Goal: Information Seeking & Learning: Learn about a topic

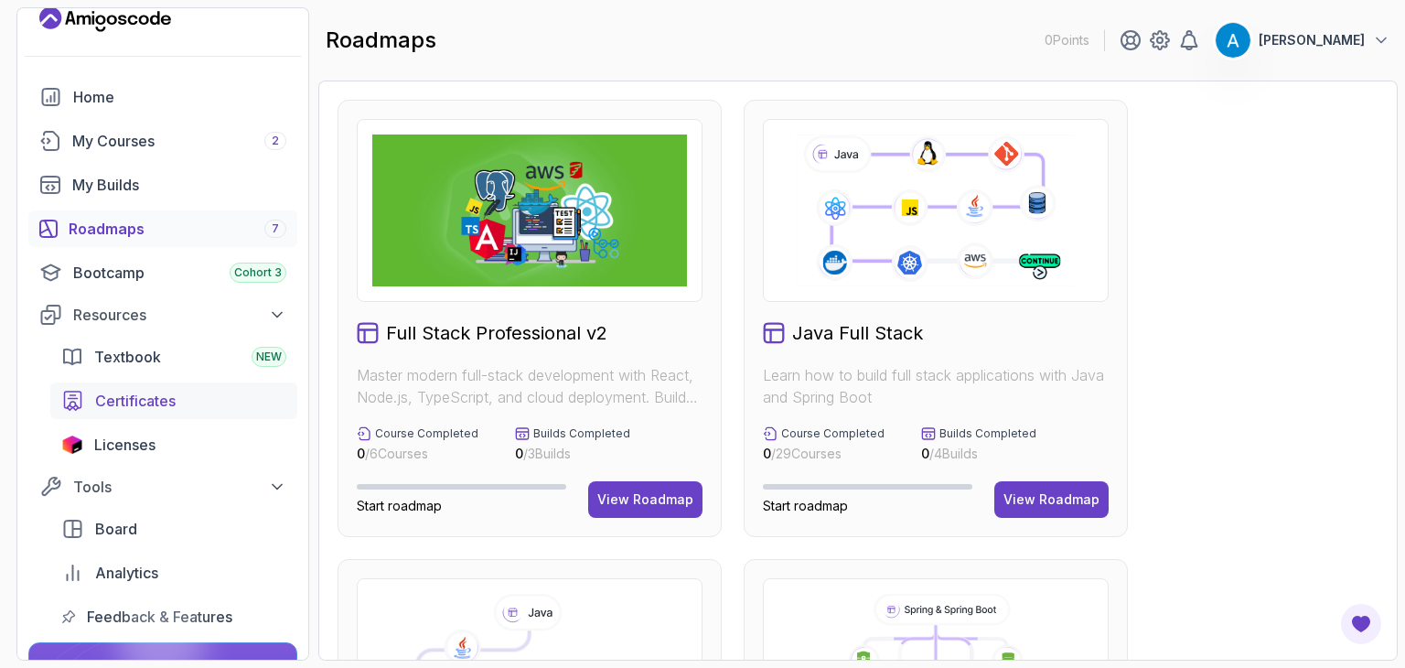
click at [211, 406] on div "Certificates" at bounding box center [190, 401] width 191 height 22
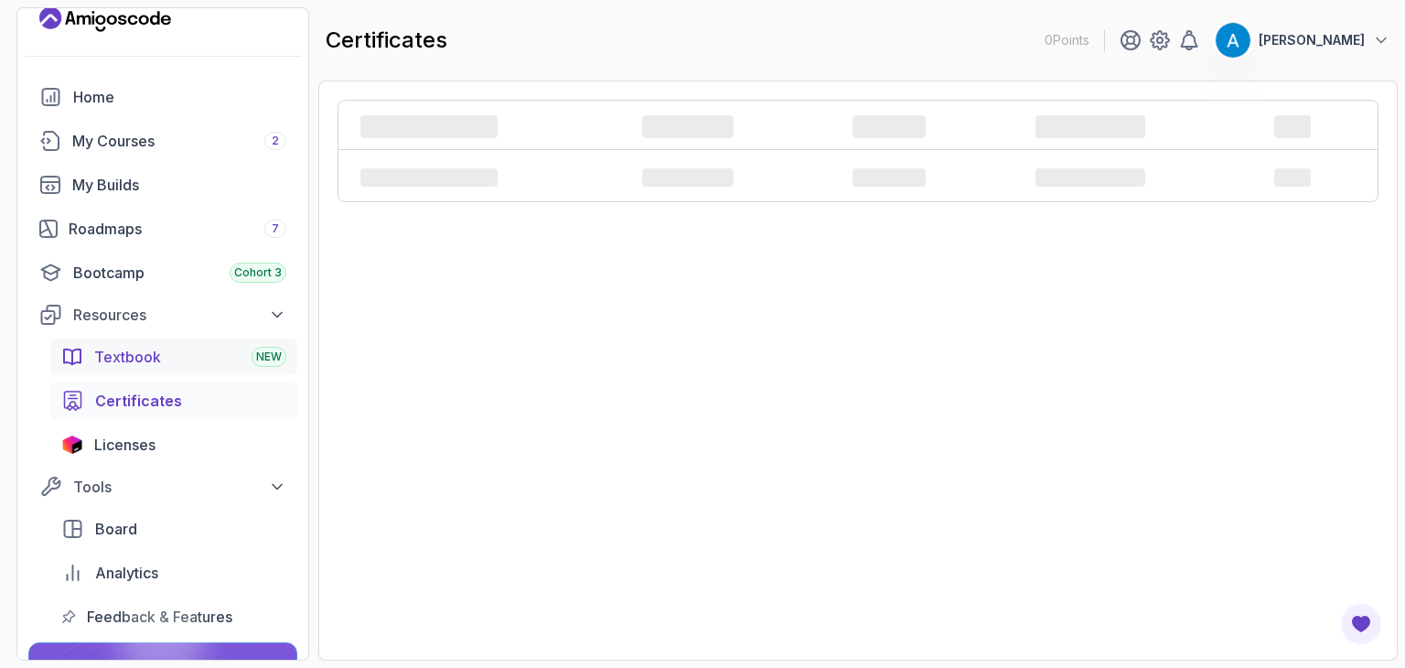
click at [222, 359] on div "Textbook NEW" at bounding box center [190, 357] width 192 height 22
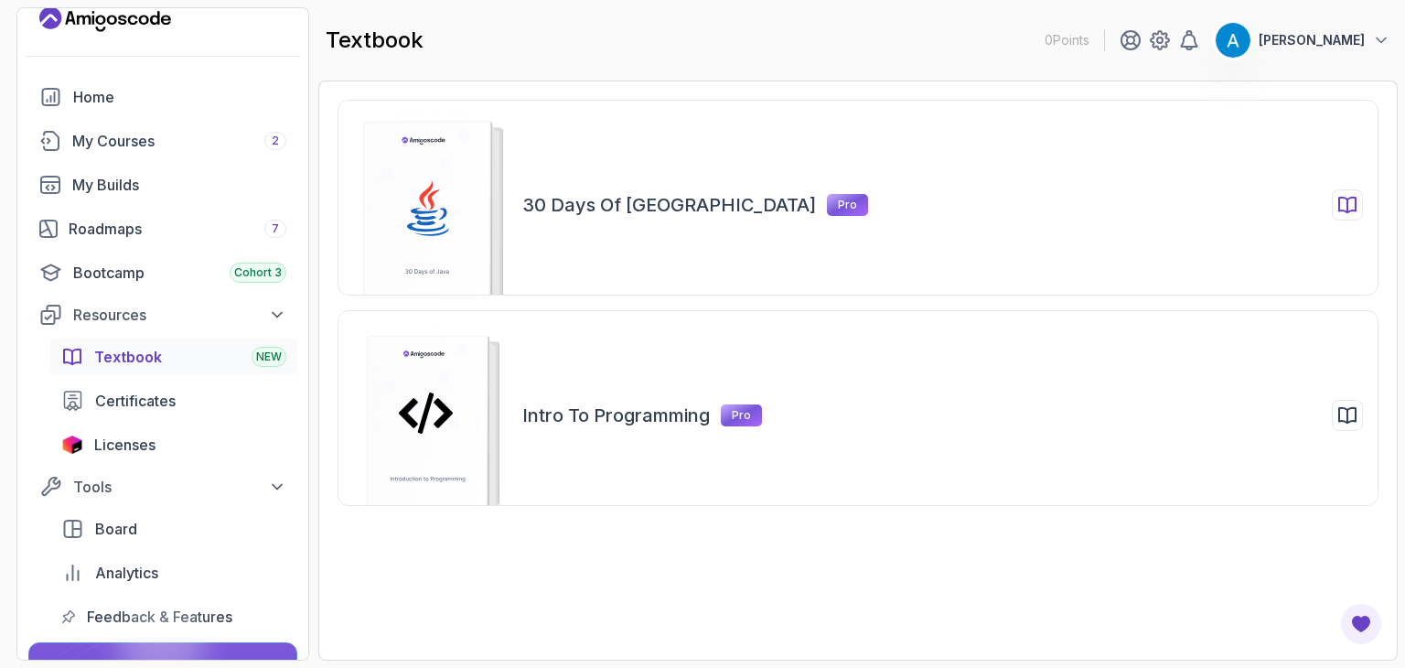
click at [1356, 212] on icon at bounding box center [1347, 205] width 22 height 22
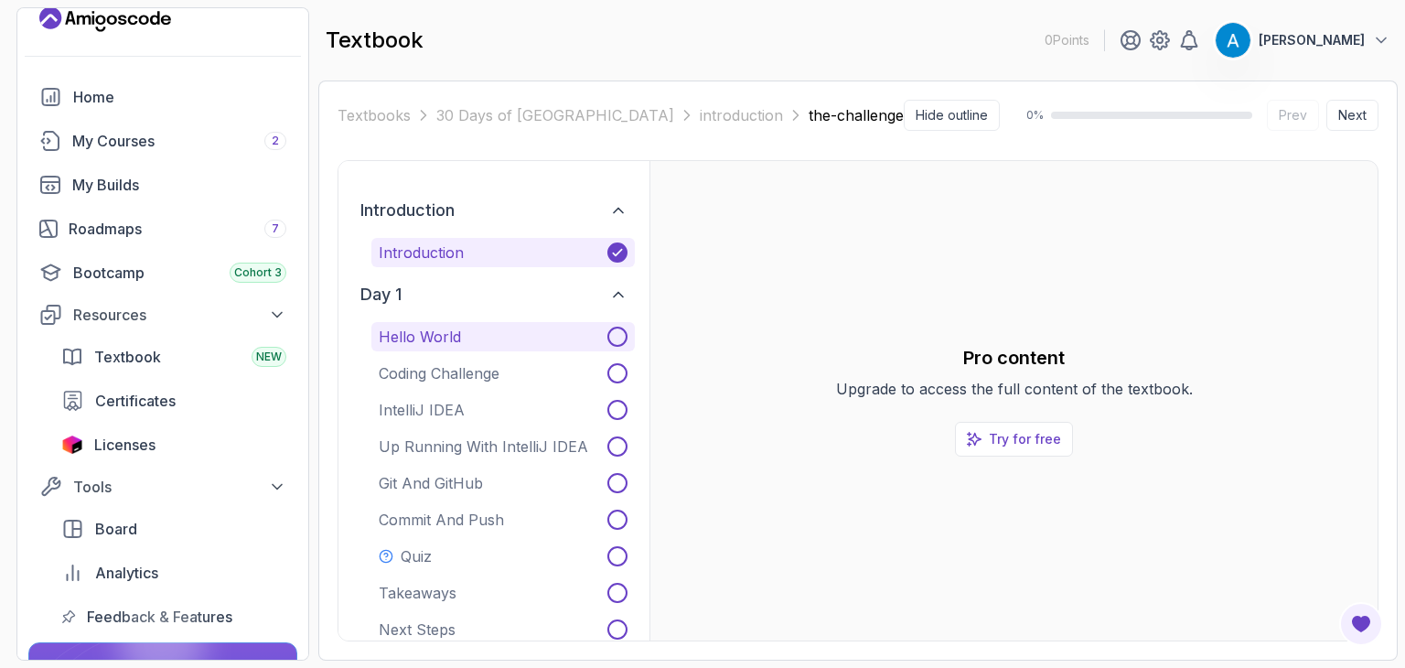
click at [568, 348] on button "Hello World" at bounding box center [502, 336] width 263 height 29
click at [1040, 447] on link "Try for free" at bounding box center [1014, 439] width 118 height 35
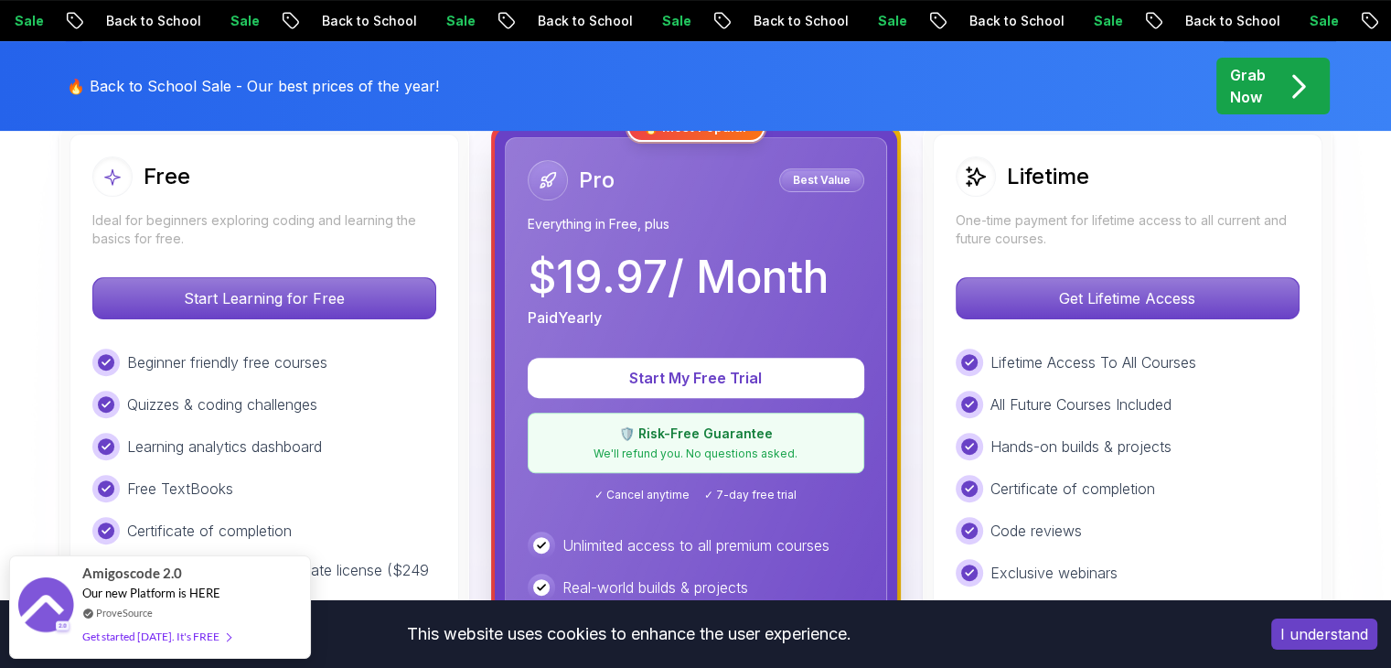
scroll to position [549, 0]
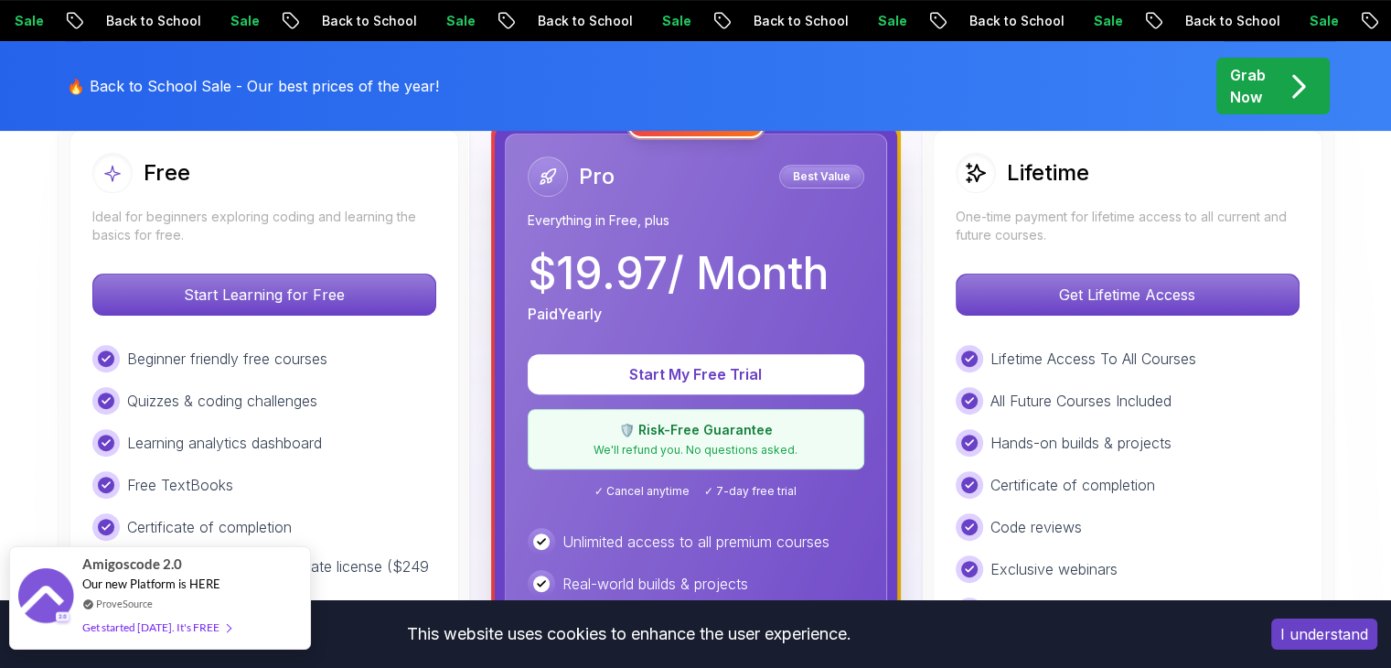
click at [207, 628] on div "Get started today. It's FREE" at bounding box center [156, 626] width 148 height 21
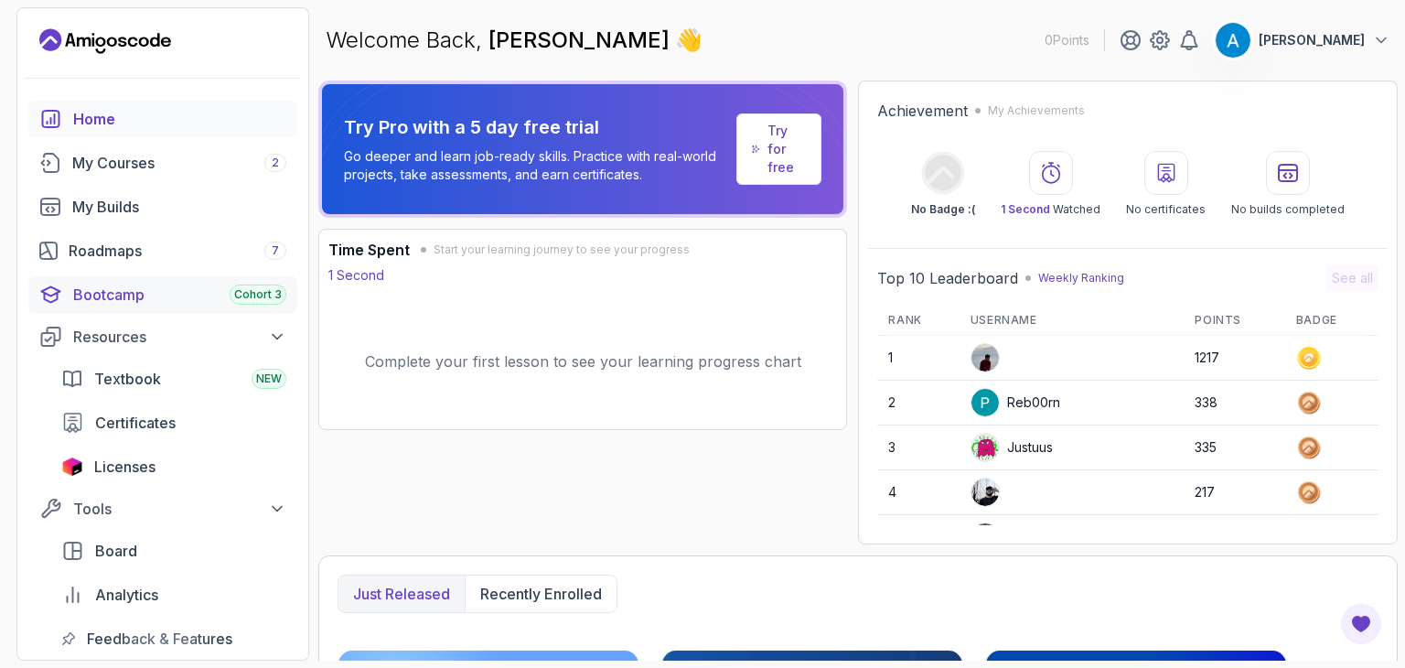
click at [263, 298] on span "Cohort 3" at bounding box center [258, 294] width 48 height 15
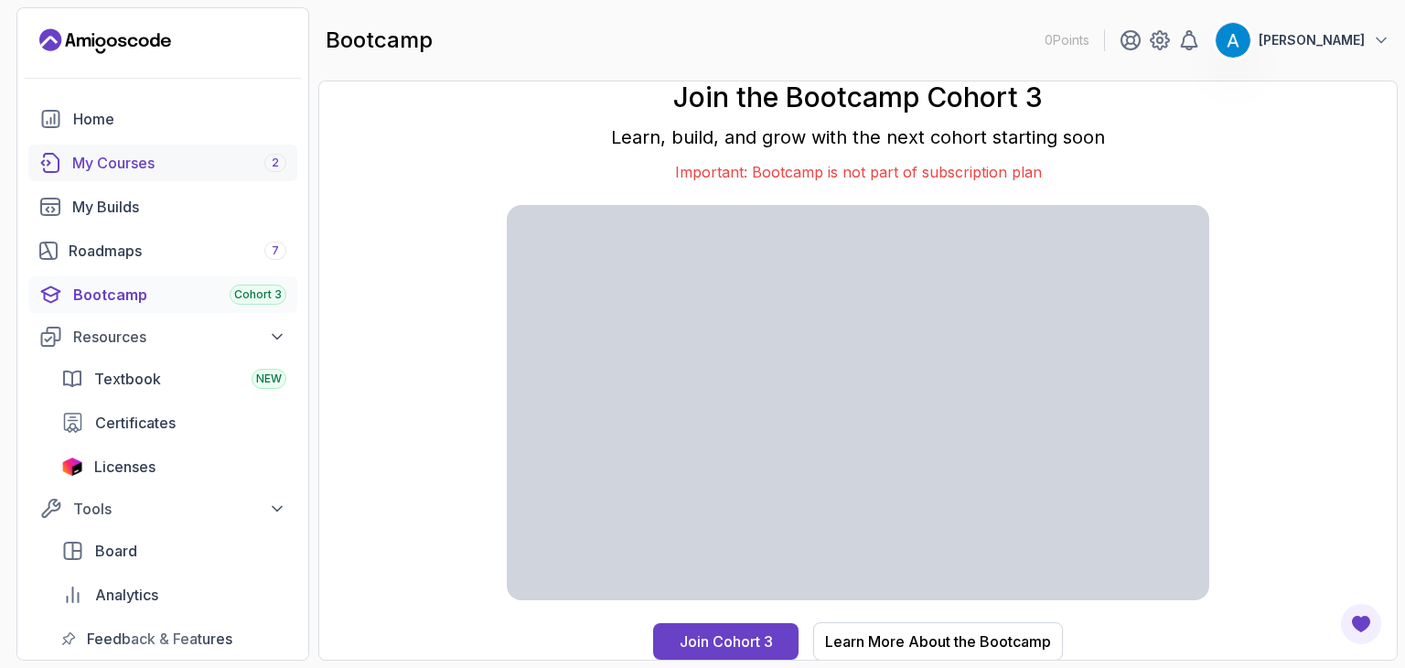
click at [190, 166] on div "My Courses 2" at bounding box center [179, 163] width 214 height 22
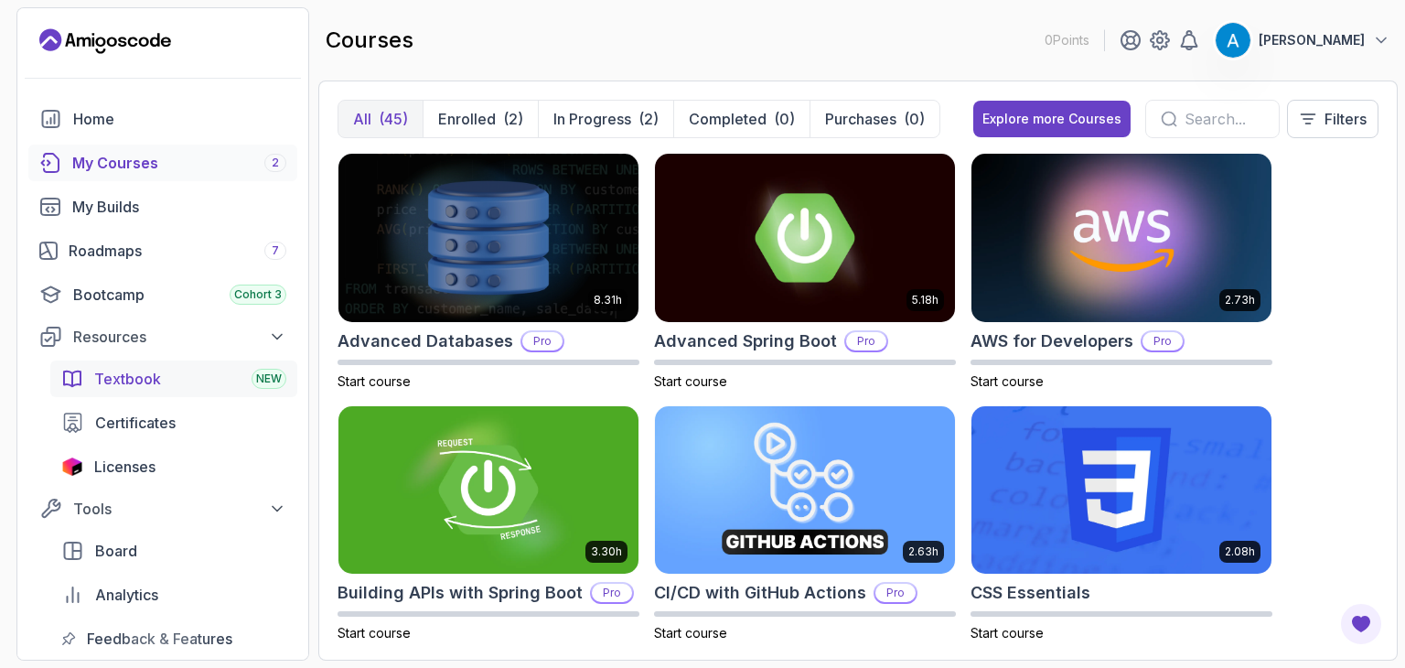
click at [262, 384] on span "NEW" at bounding box center [269, 378] width 26 height 15
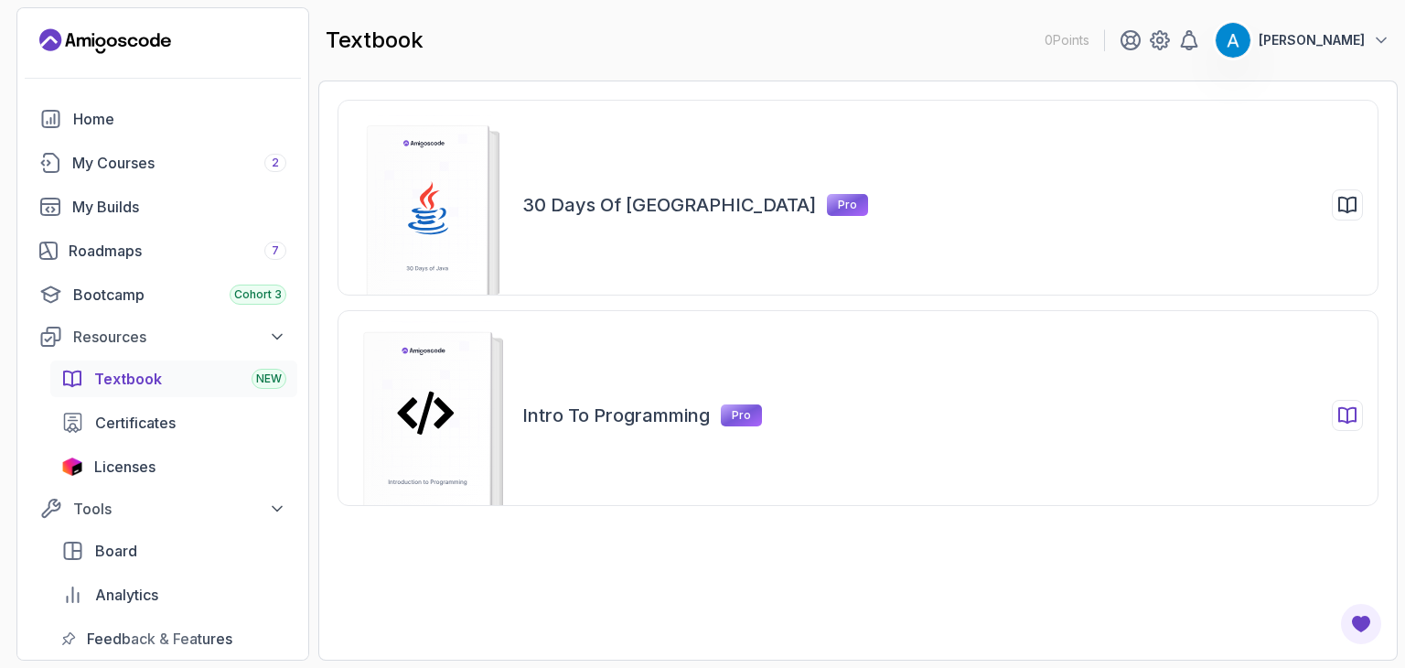
click at [588, 455] on div "Intro to Programming Pro" at bounding box center [858, 408] width 1041 height 196
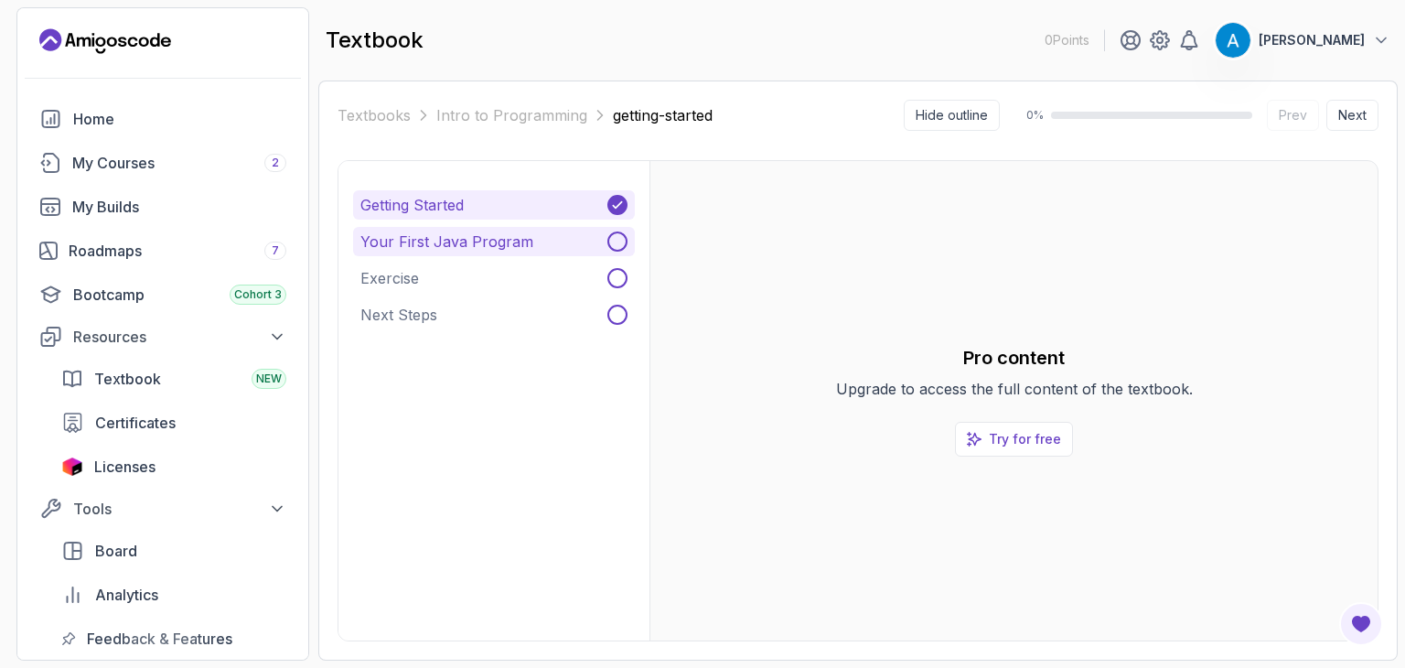
click at [443, 241] on p "Your First Java Program" at bounding box center [446, 241] width 173 height 22
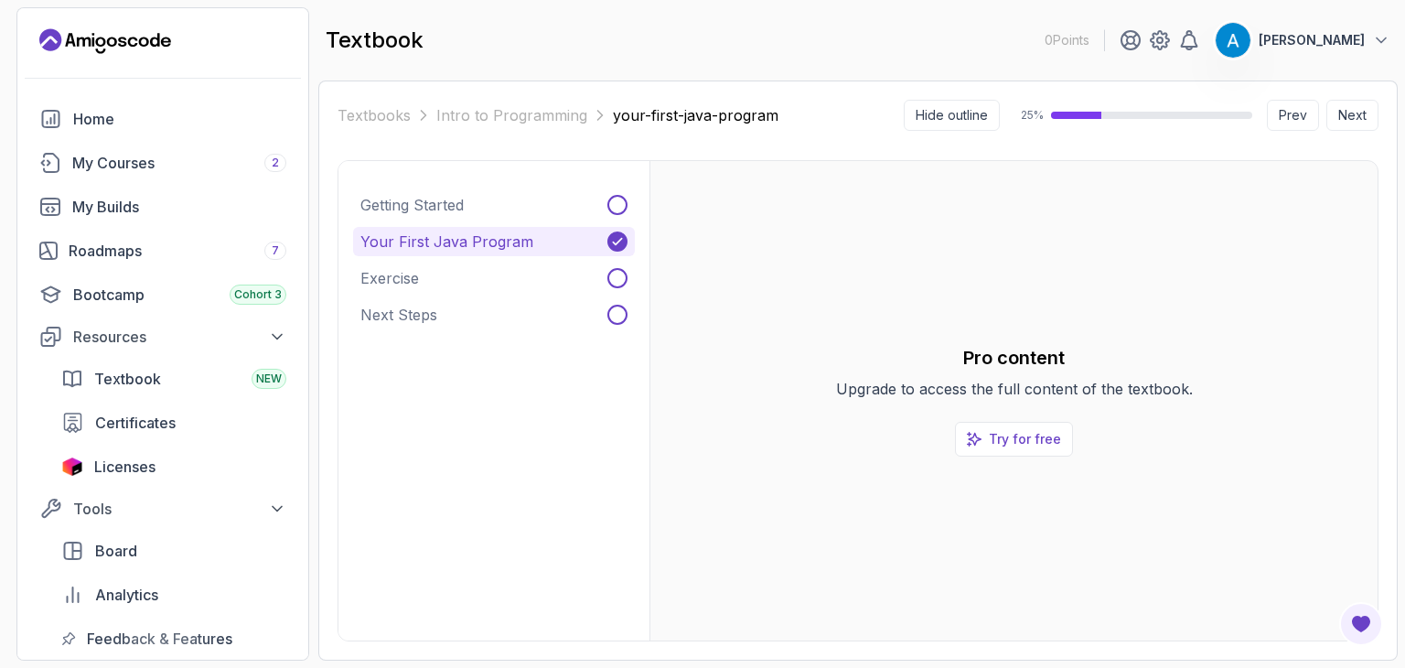
click at [616, 244] on icon at bounding box center [617, 241] width 15 height 15
click at [616, 199] on span at bounding box center [617, 205] width 20 height 20
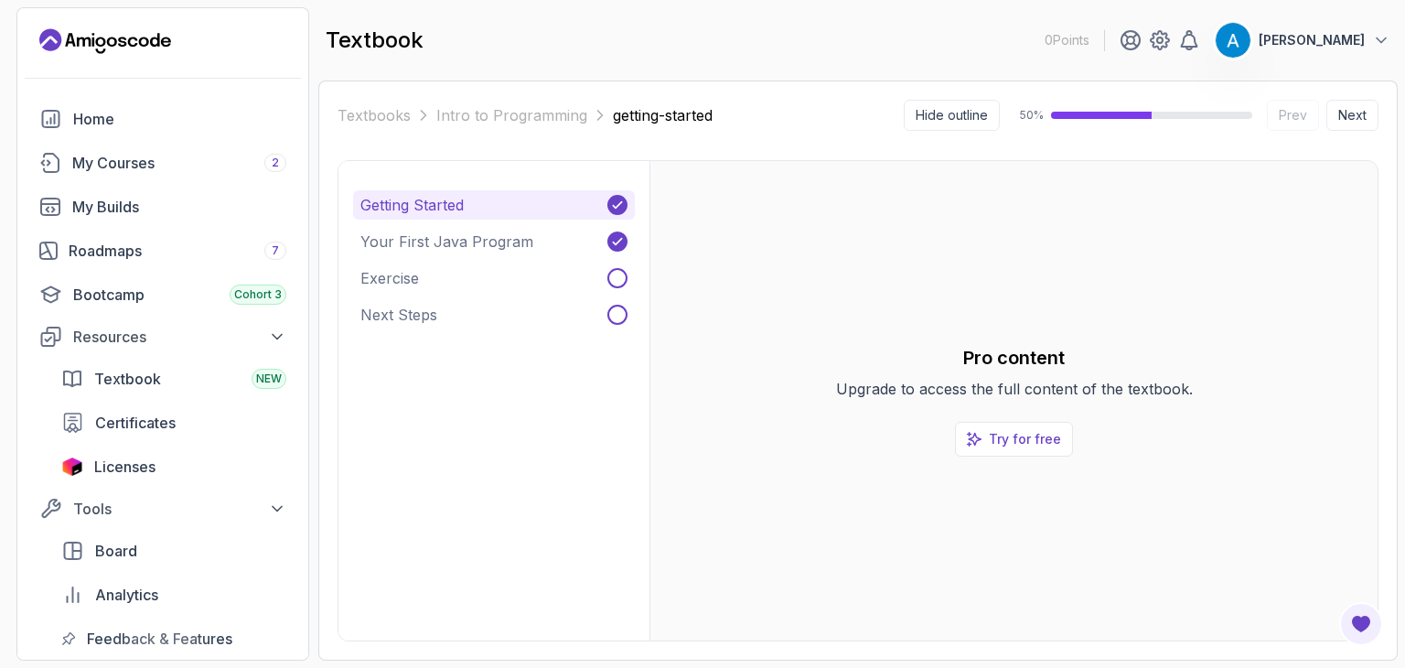
click at [616, 199] on icon at bounding box center [617, 205] width 15 height 15
click at [621, 239] on icon at bounding box center [617, 242] width 8 height 6
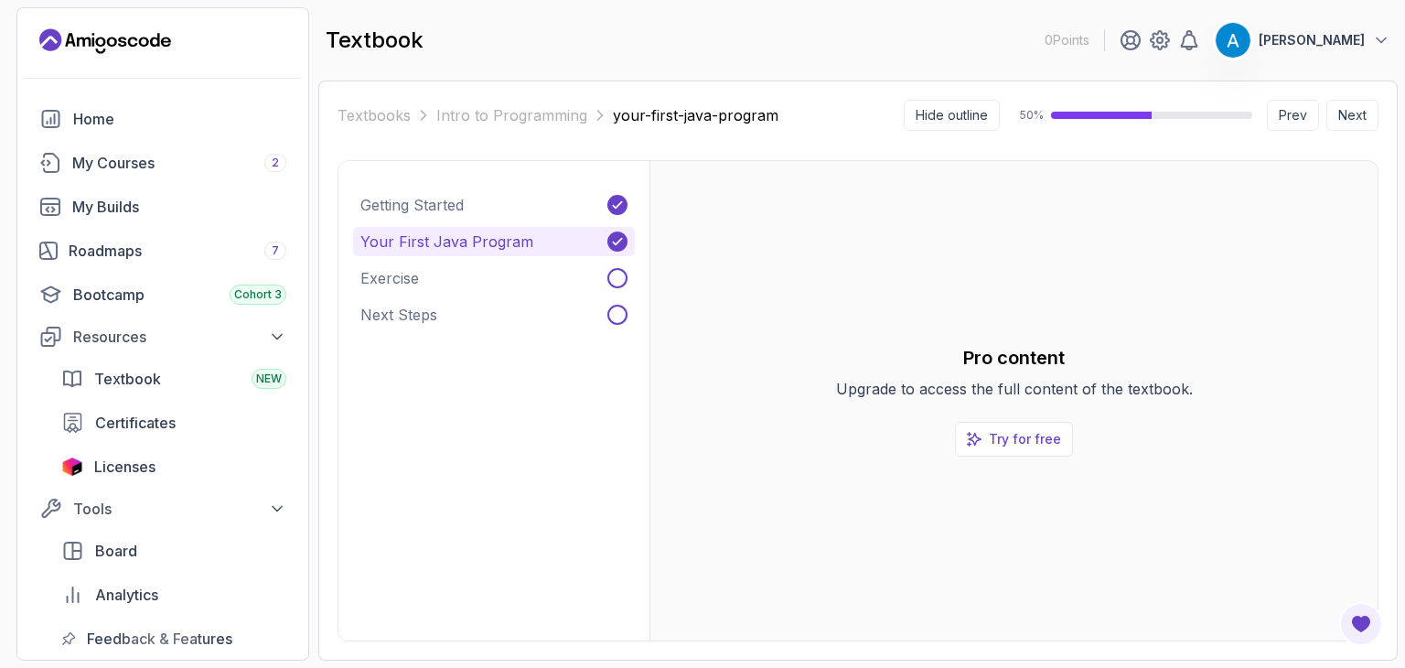
click at [621, 239] on icon at bounding box center [617, 242] width 8 height 6
click at [616, 202] on icon at bounding box center [617, 205] width 15 height 15
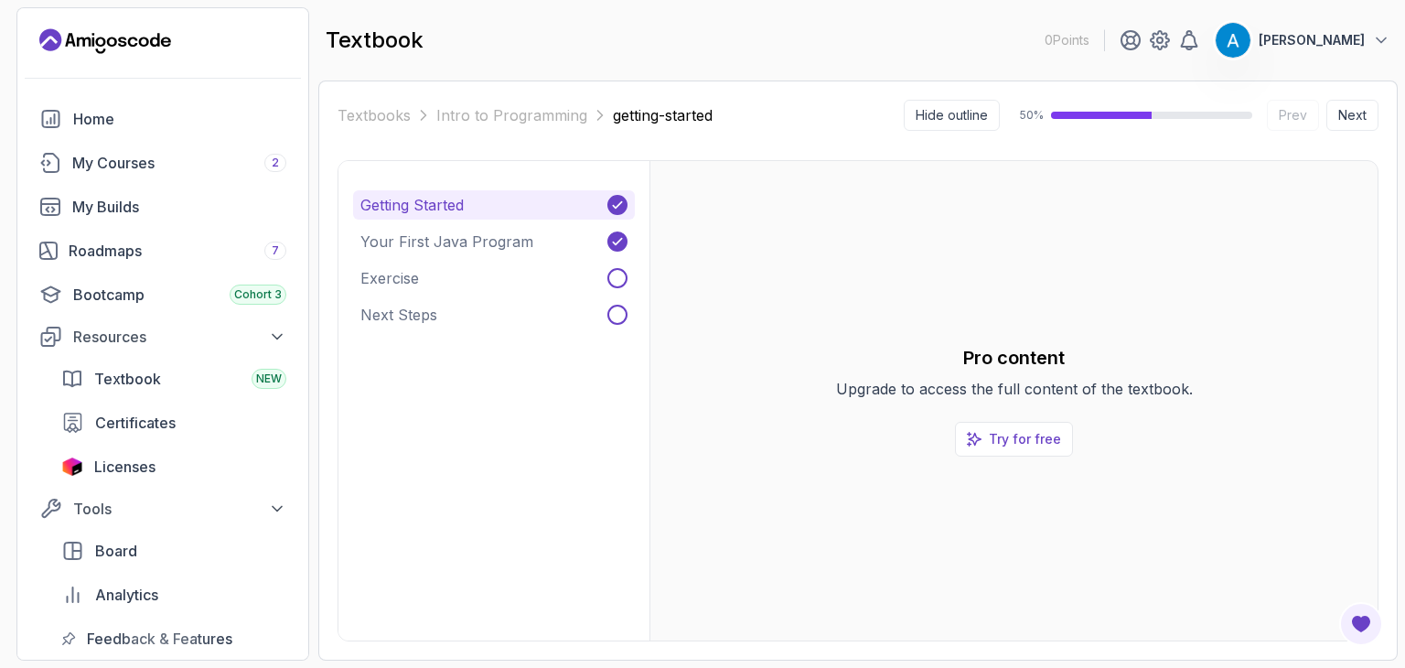
click at [616, 202] on icon at bounding box center [617, 205] width 15 height 15
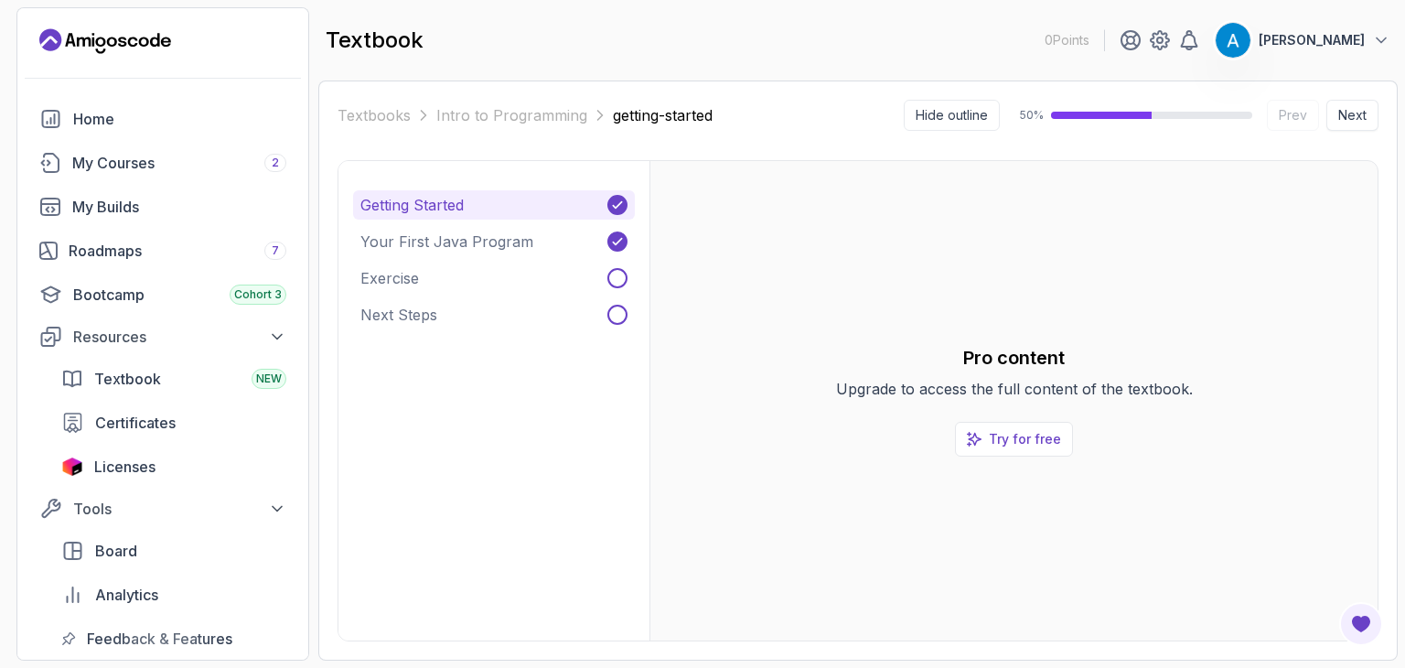
click at [1334, 115] on button "Next" at bounding box center [1352, 115] width 52 height 31
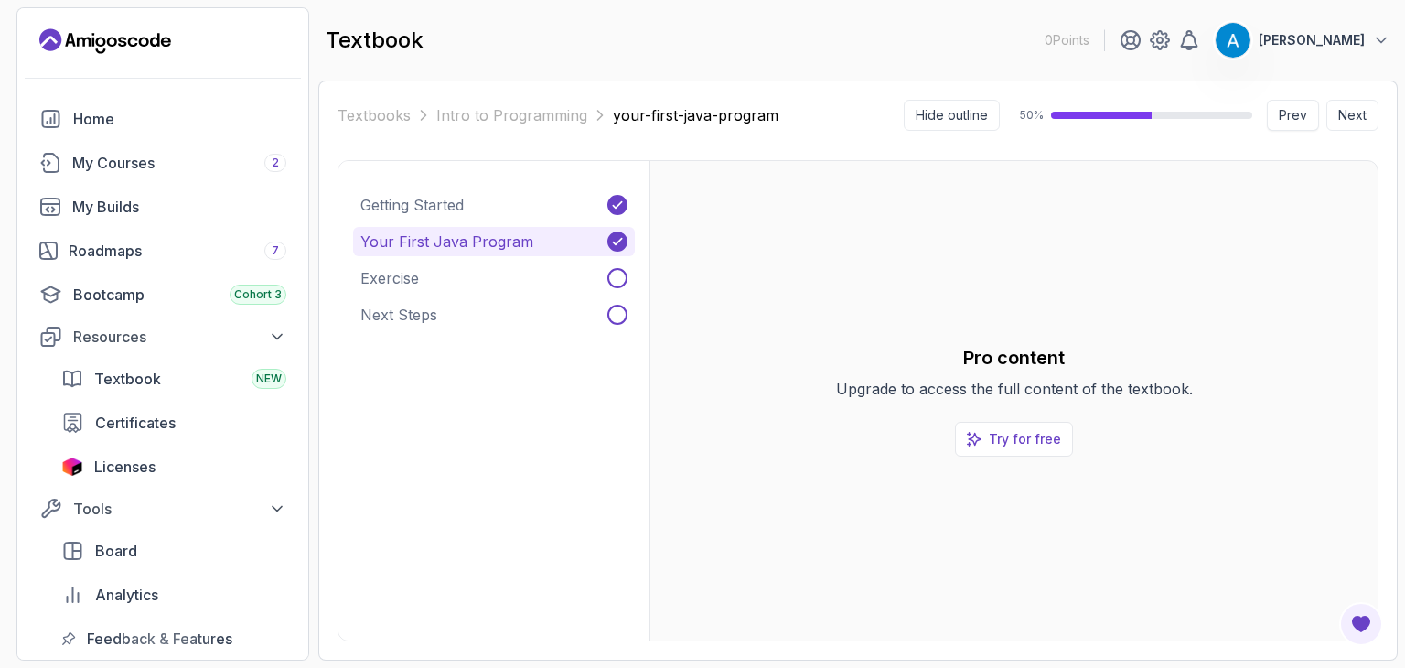
click at [1311, 114] on button "Prev" at bounding box center [1293, 115] width 52 height 31
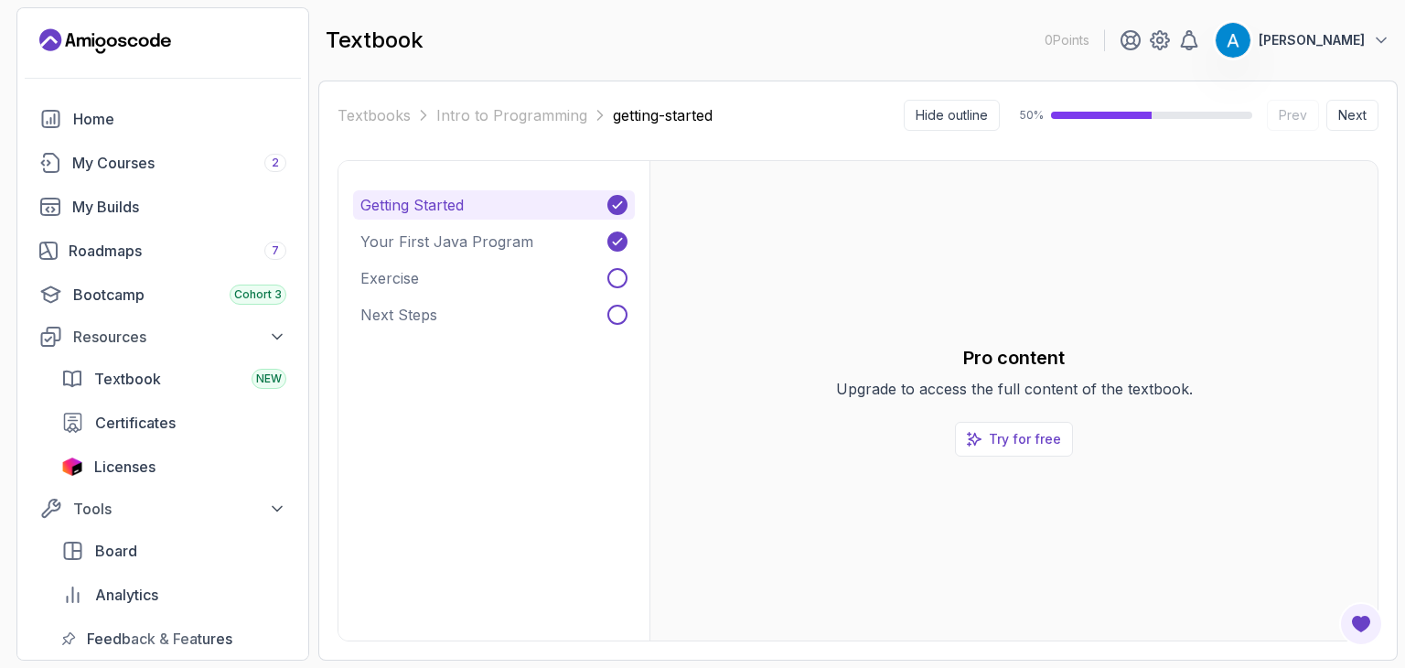
click at [622, 200] on button "Getting Started" at bounding box center [494, 204] width 282 height 29
click at [622, 200] on icon at bounding box center [617, 205] width 15 height 15
click at [616, 236] on icon at bounding box center [617, 241] width 15 height 15
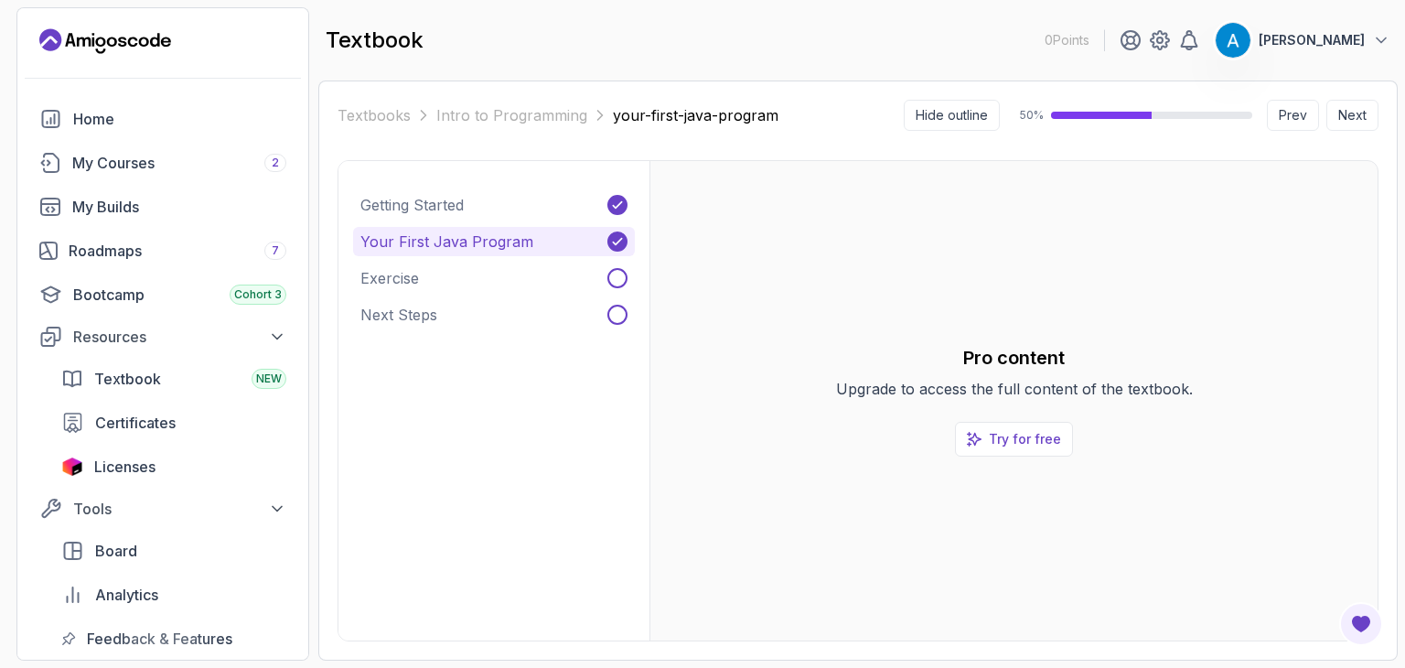
click at [617, 236] on icon at bounding box center [617, 241] width 15 height 15
click at [615, 198] on icon at bounding box center [617, 205] width 15 height 15
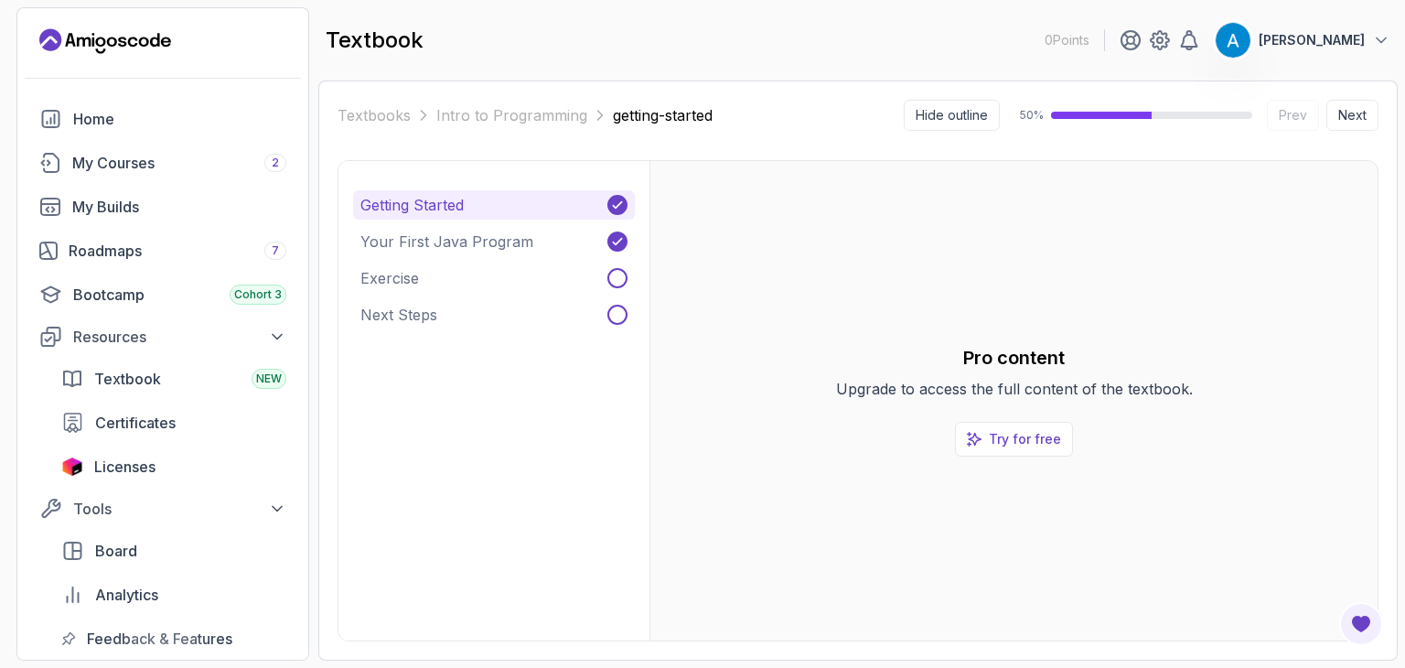
click at [615, 198] on icon at bounding box center [617, 205] width 15 height 15
click at [610, 249] on button "Your First Java Program" at bounding box center [494, 241] width 282 height 29
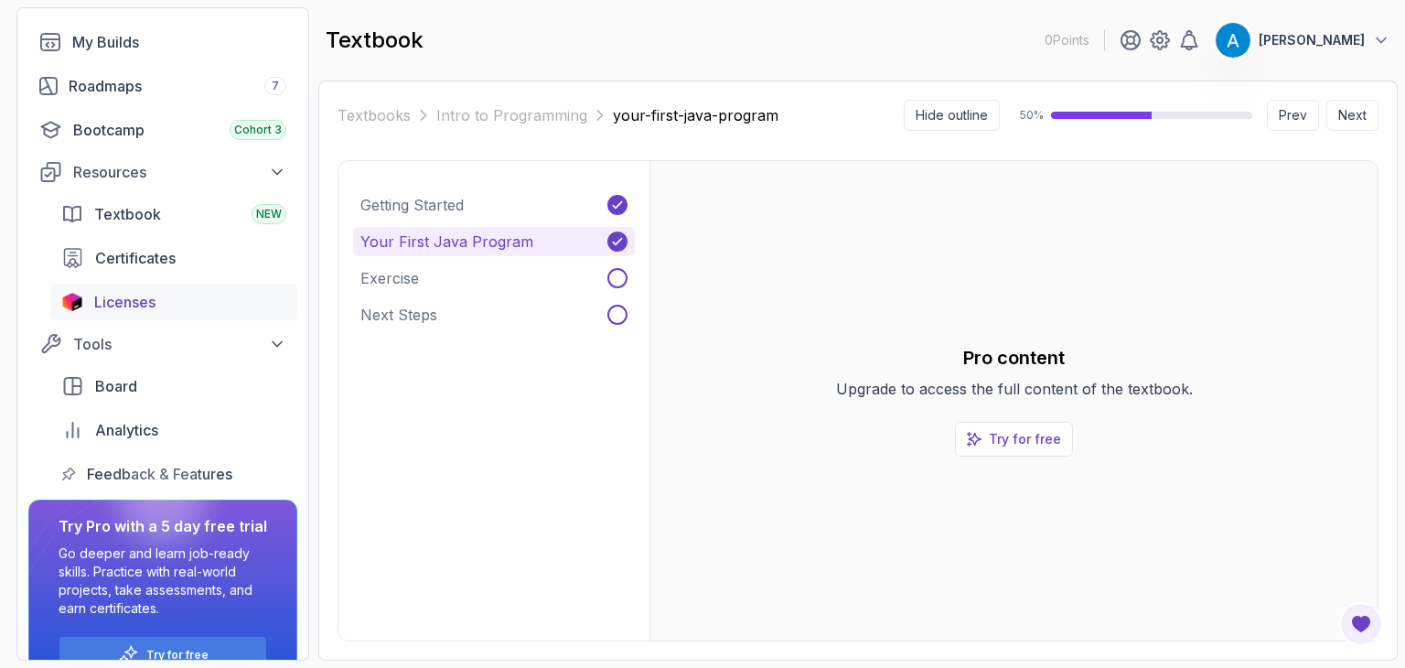
scroll to position [205, 0]
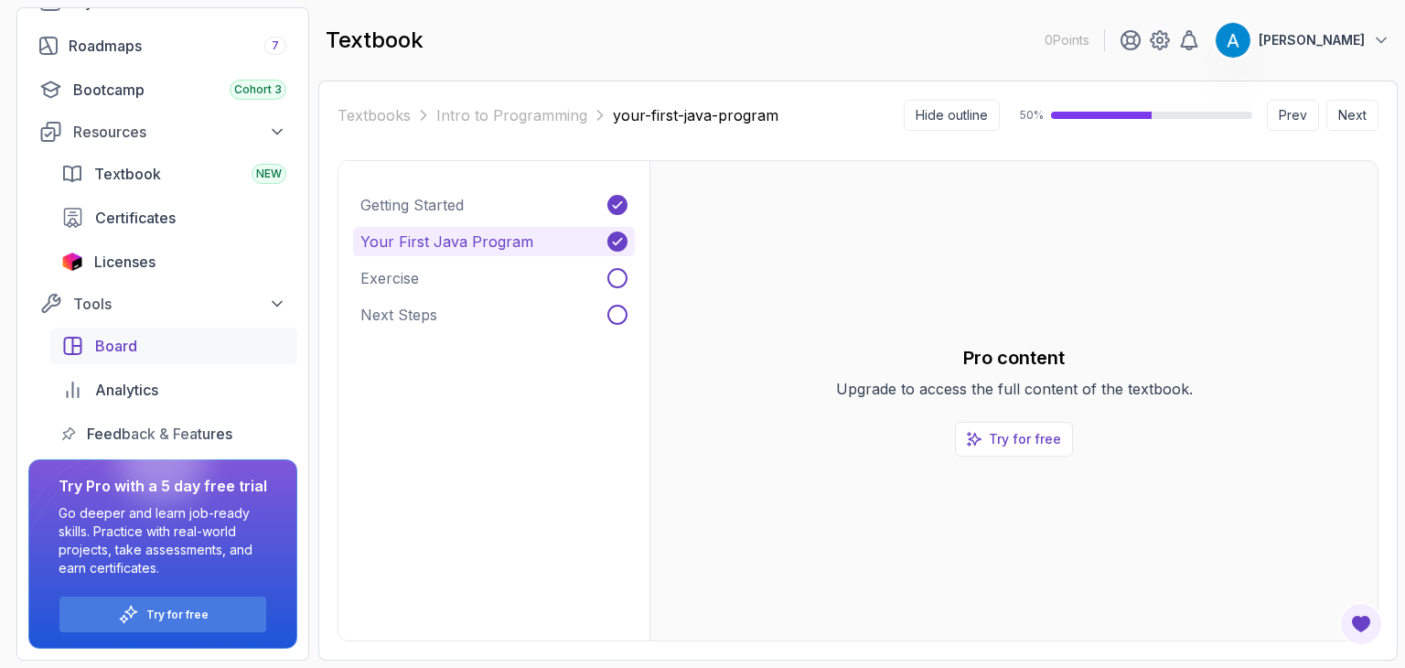
click at [183, 343] on div "Board" at bounding box center [190, 346] width 191 height 22
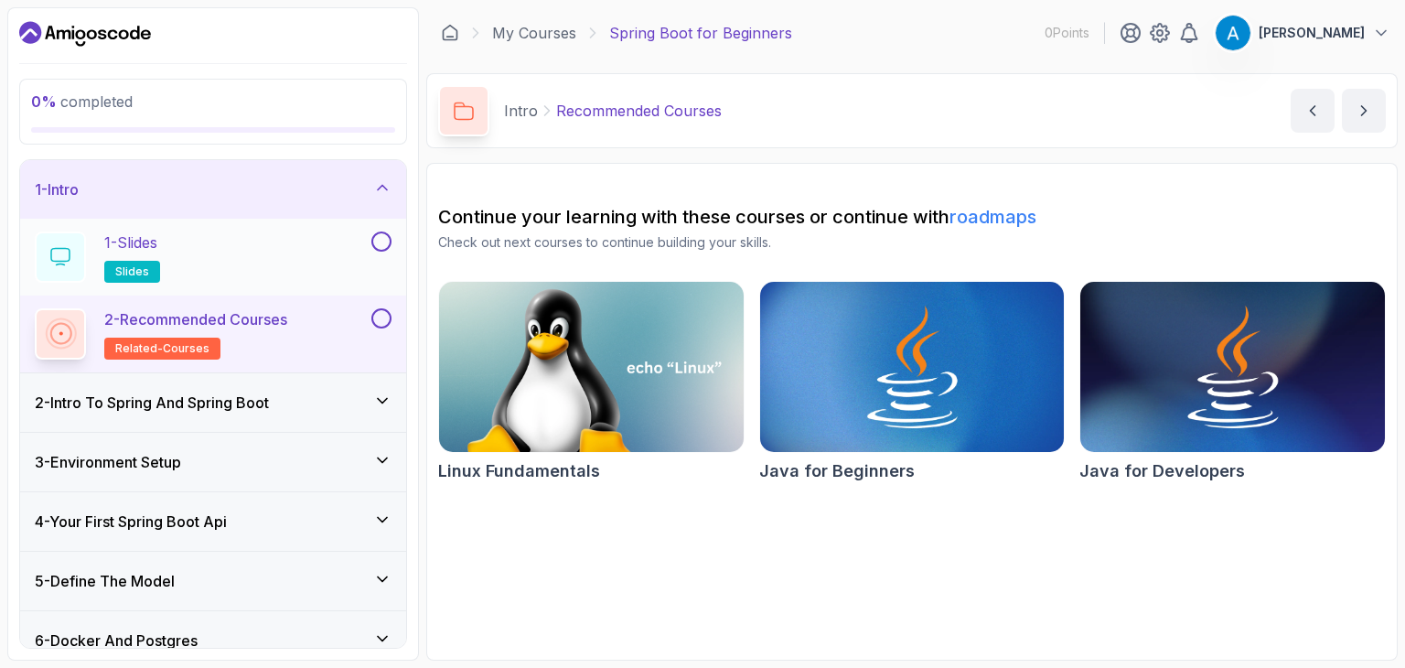
click at [193, 259] on div "1 - Slides slides" at bounding box center [201, 256] width 333 height 51
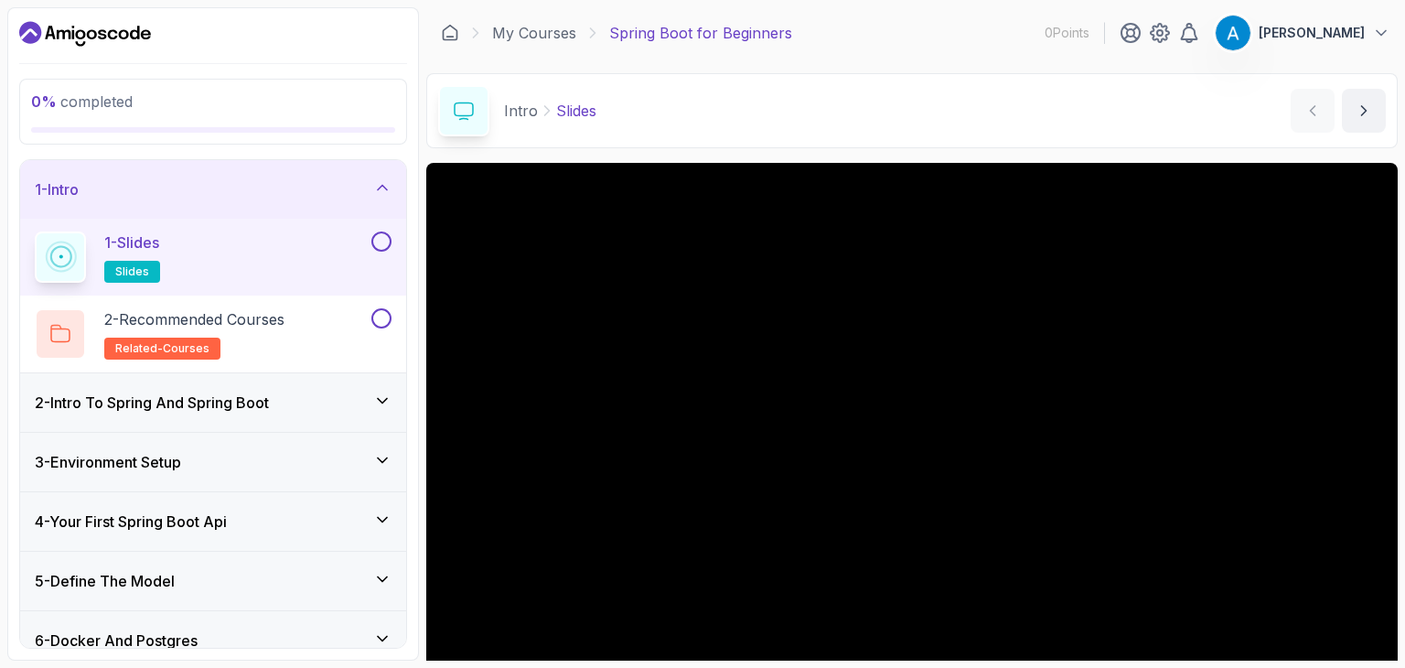
scroll to position [176, 0]
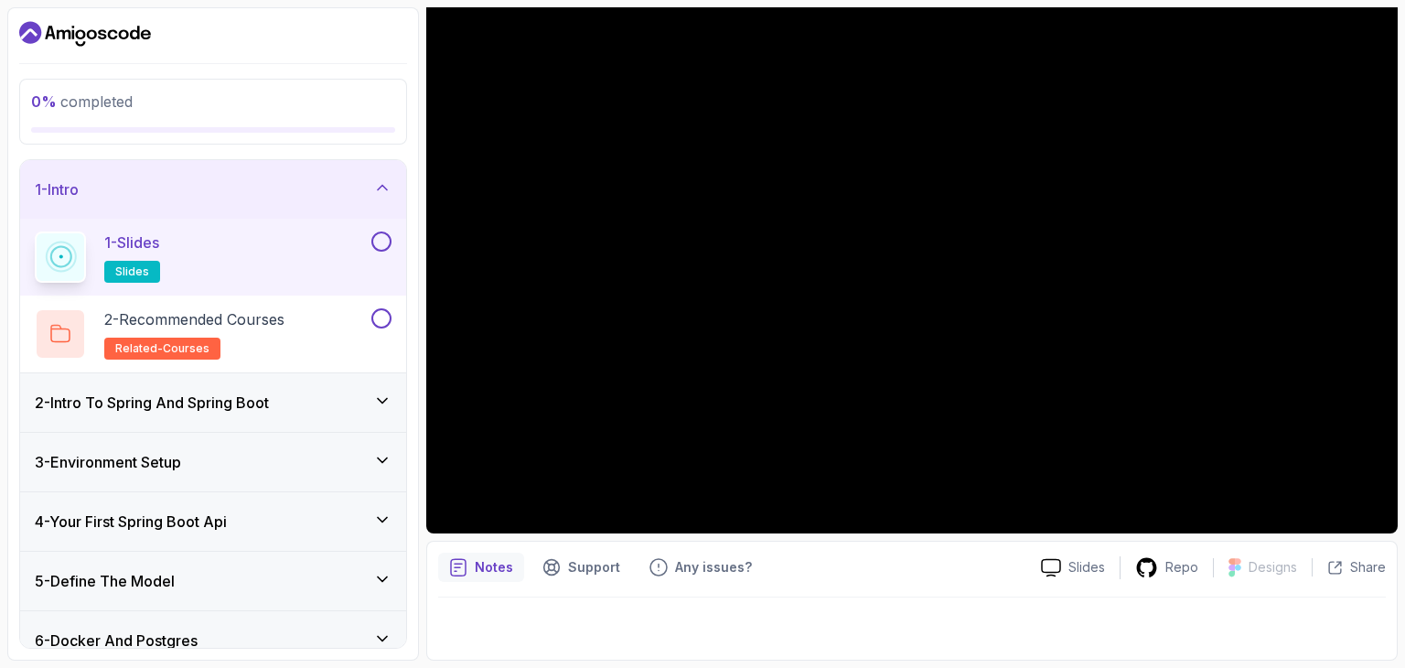
click at [340, 266] on div "1 - Slides slides" at bounding box center [201, 256] width 333 height 51
click at [350, 321] on div "2 - Recommended Courses related-courses" at bounding box center [201, 333] width 333 height 51
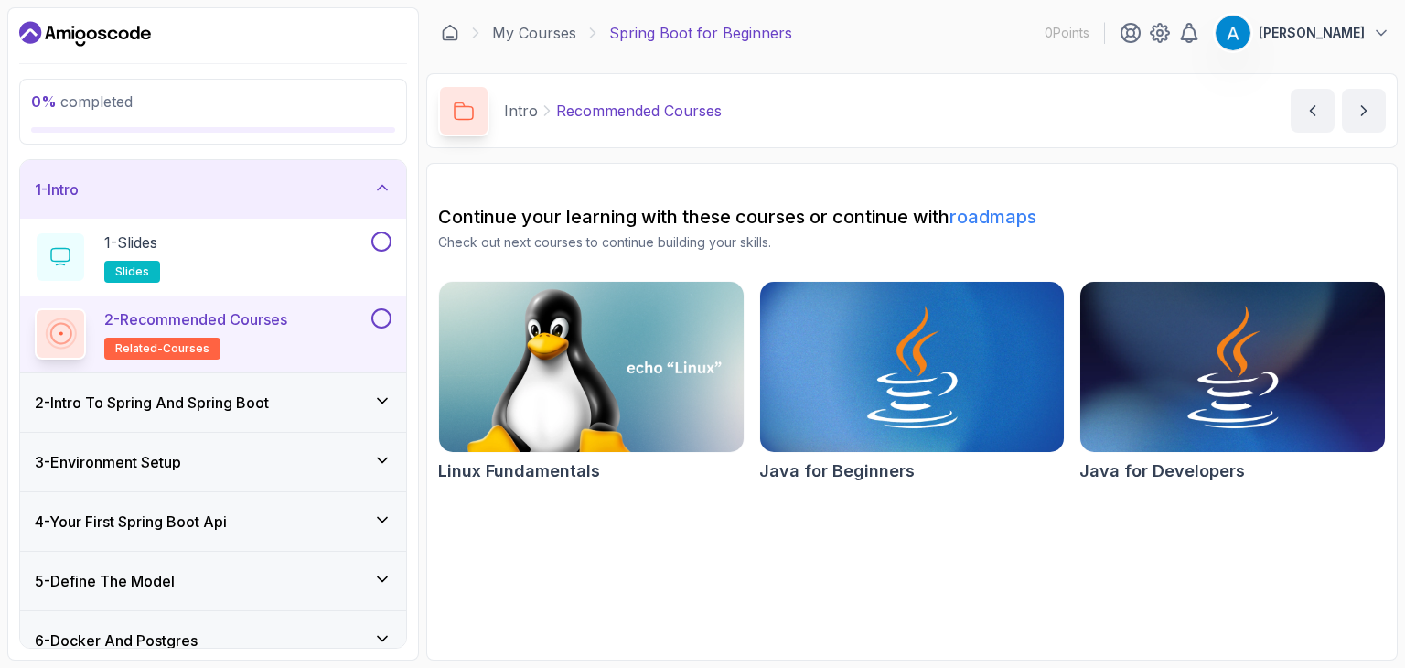
click at [220, 396] on h3 "2 - Intro To Spring And Spring Boot" at bounding box center [152, 402] width 234 height 22
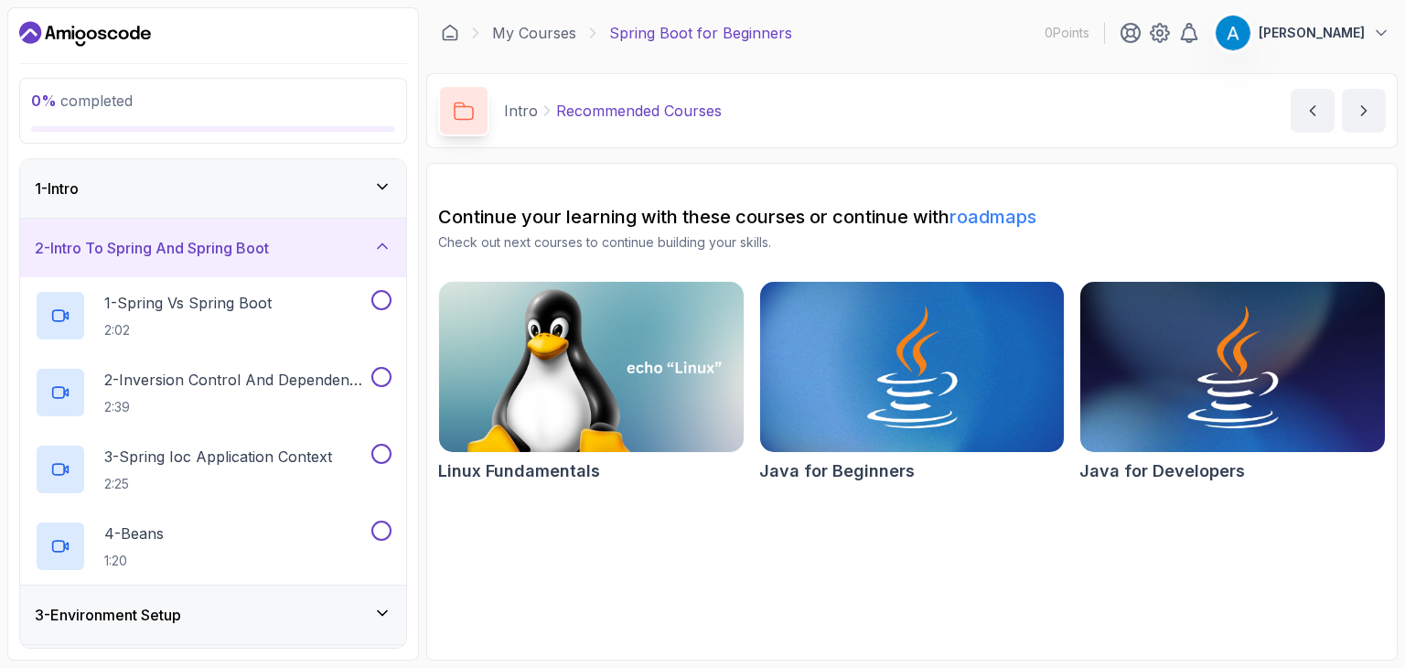
click at [370, 245] on div "2 - Intro To Spring And Spring Boot" at bounding box center [213, 248] width 357 height 22
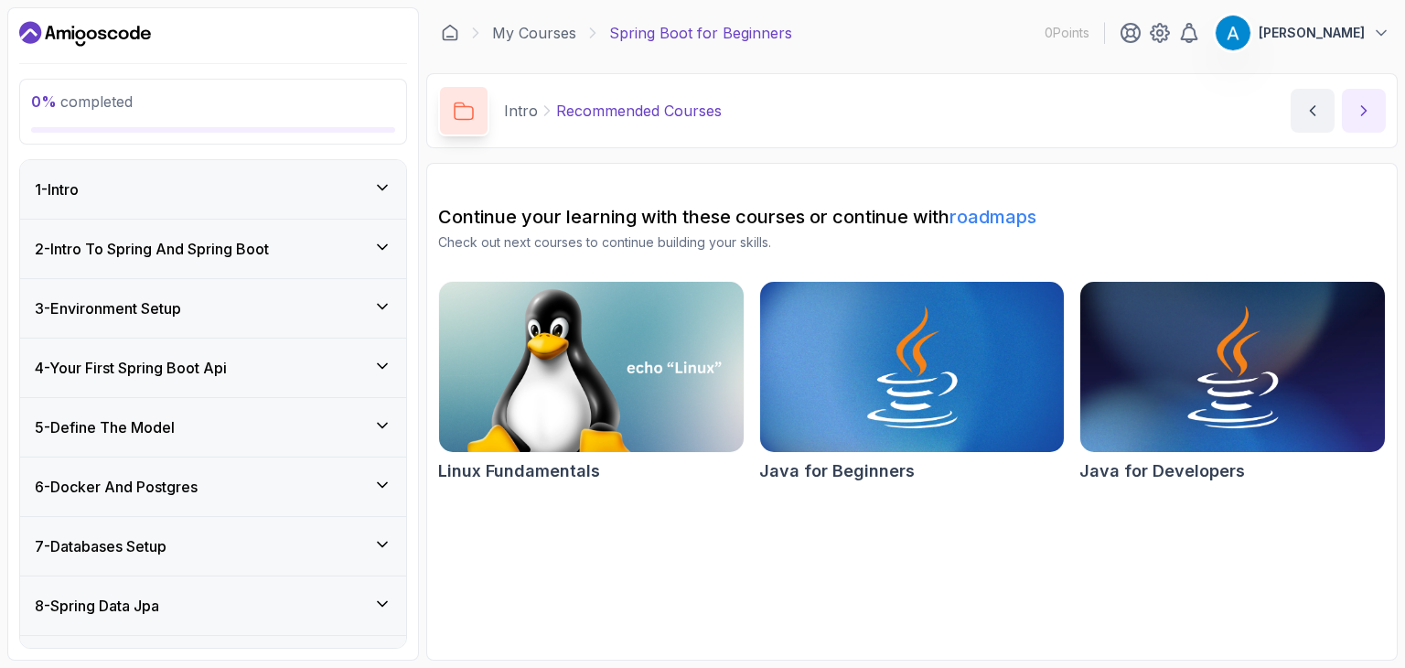
click at [1361, 106] on icon "next content" at bounding box center [1364, 111] width 18 height 18
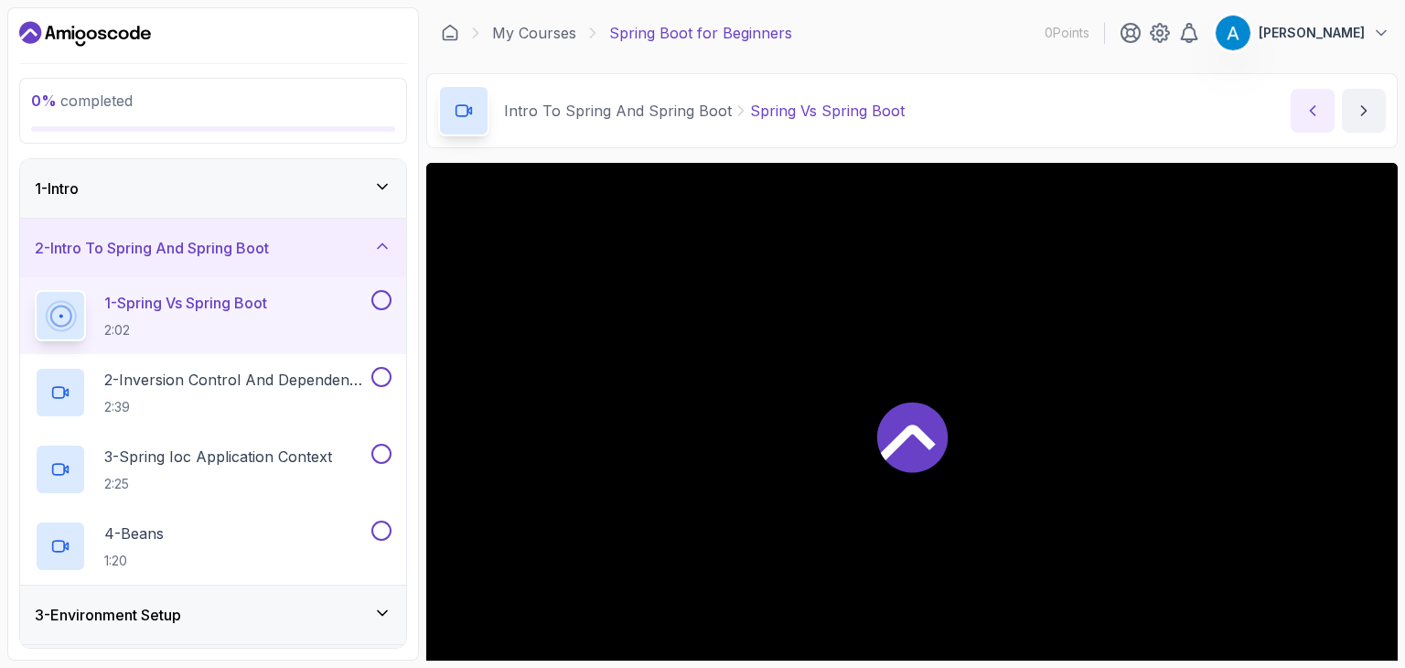
click at [1328, 111] on button "previous content" at bounding box center [1313, 111] width 44 height 44
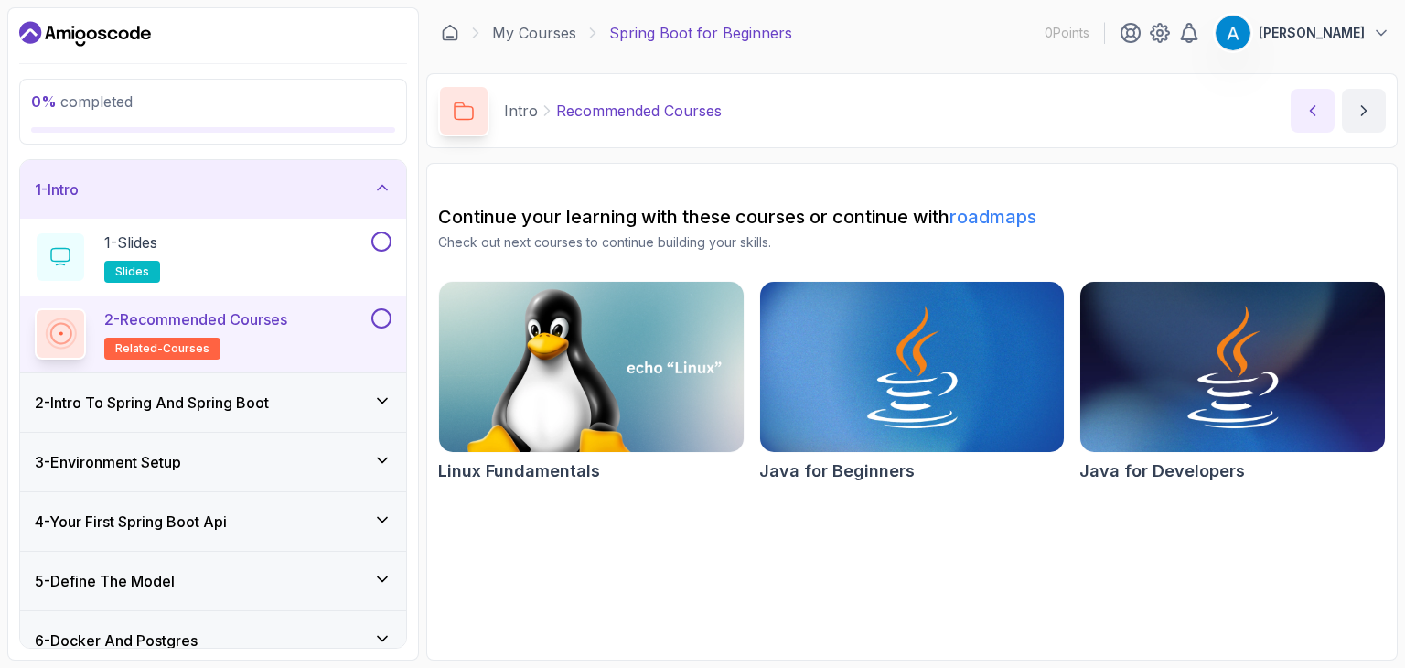
click at [1327, 111] on button "previous content" at bounding box center [1313, 111] width 44 height 44
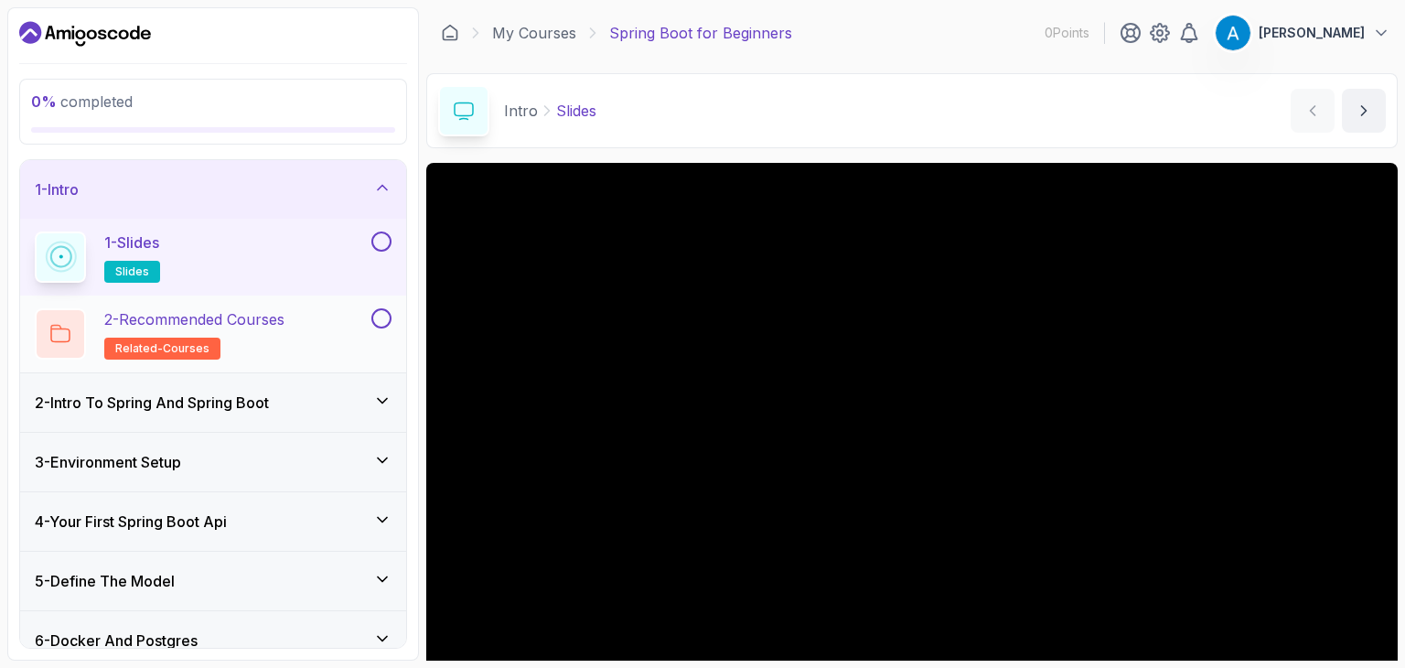
click at [240, 332] on h2 "2 - Recommended Courses related-courses" at bounding box center [194, 333] width 180 height 51
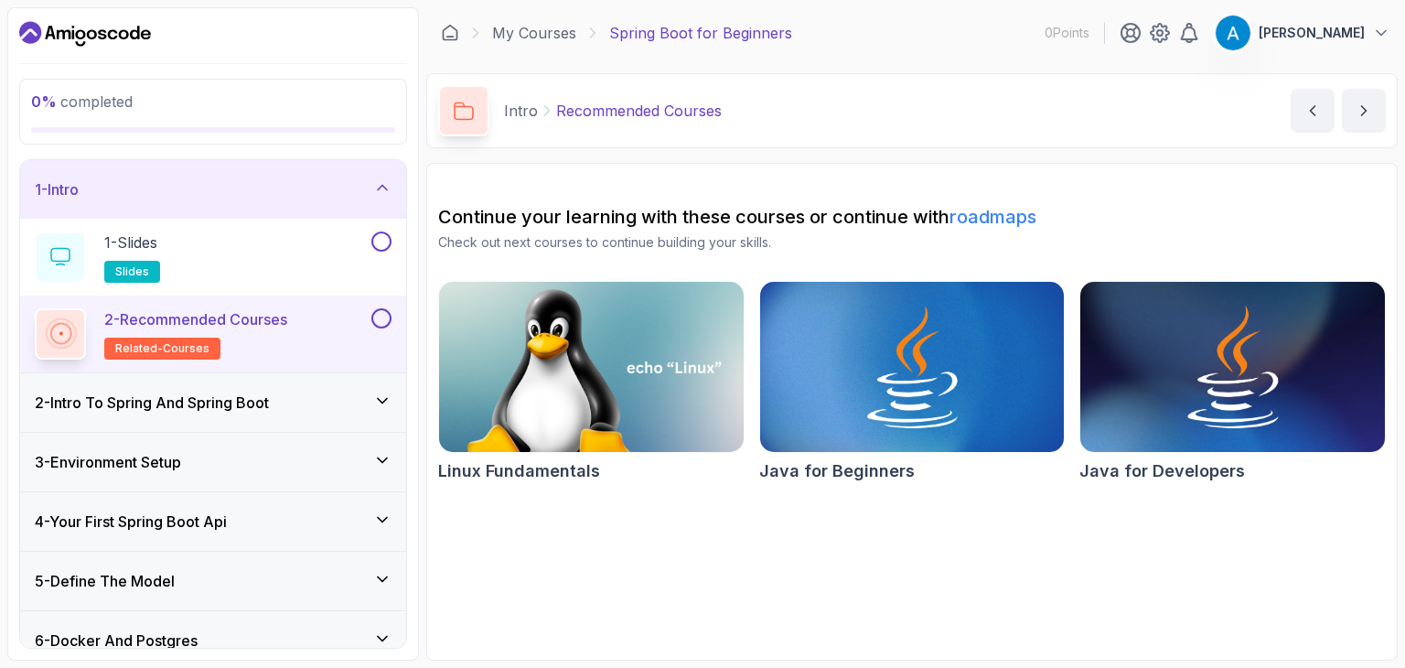
click at [1035, 221] on link "roadmaps" at bounding box center [992, 217] width 87 height 22
